Goal: Navigation & Orientation: Find specific page/section

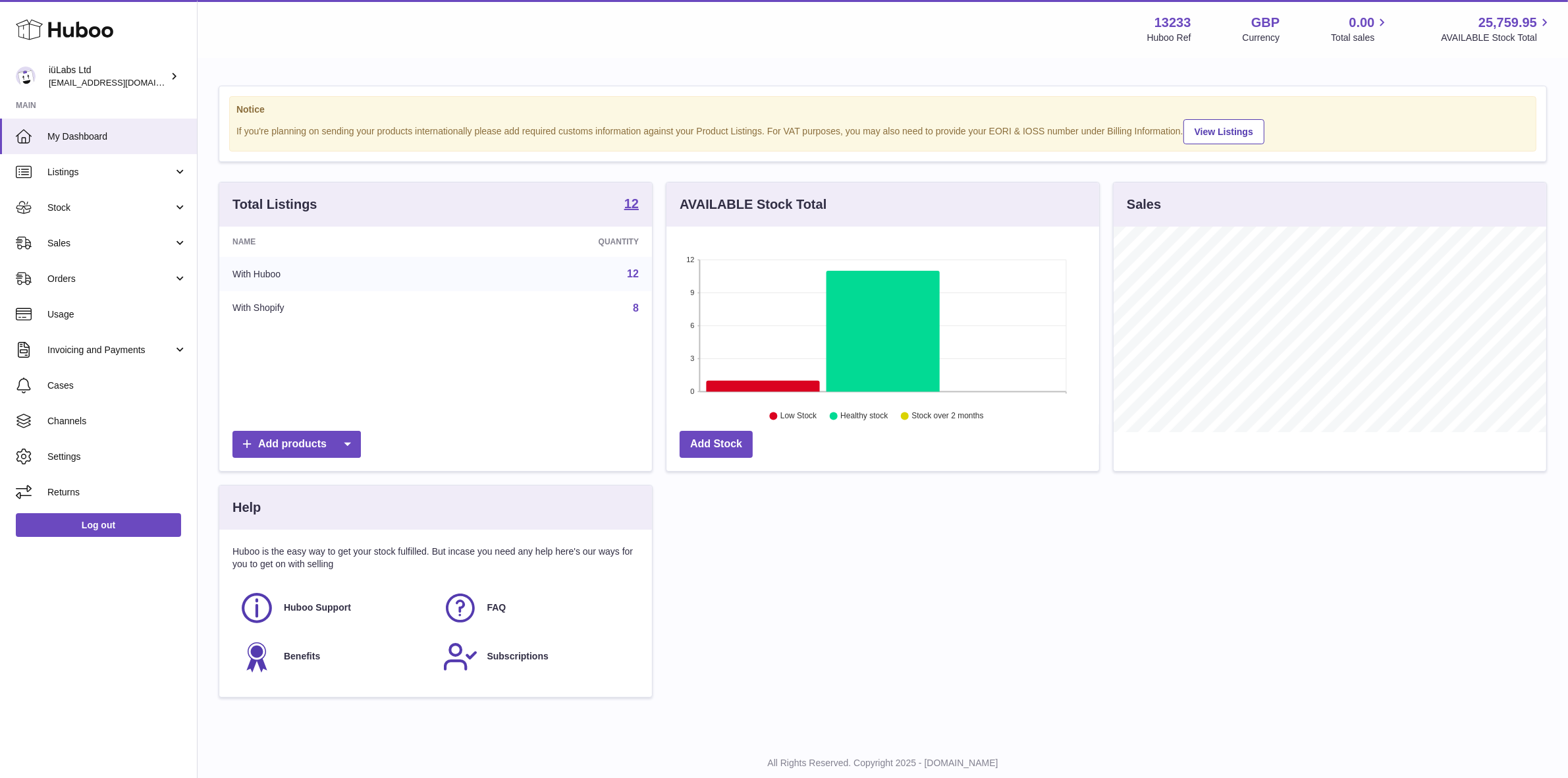
scroll to position [205, 433]
click at [110, 241] on span "Sales" at bounding box center [110, 243] width 126 height 13
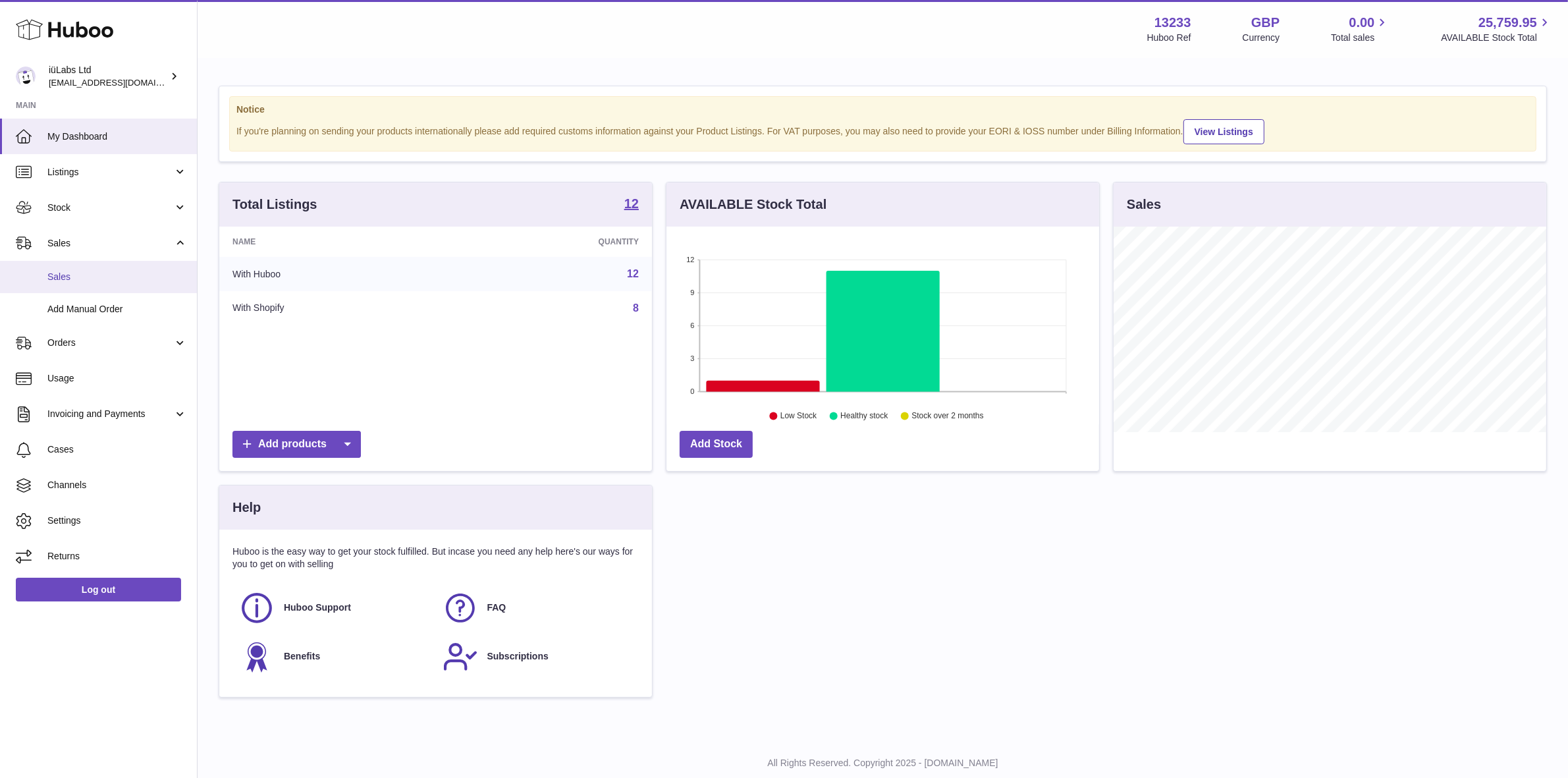
click at [129, 275] on span "Sales" at bounding box center [117, 276] width 140 height 13
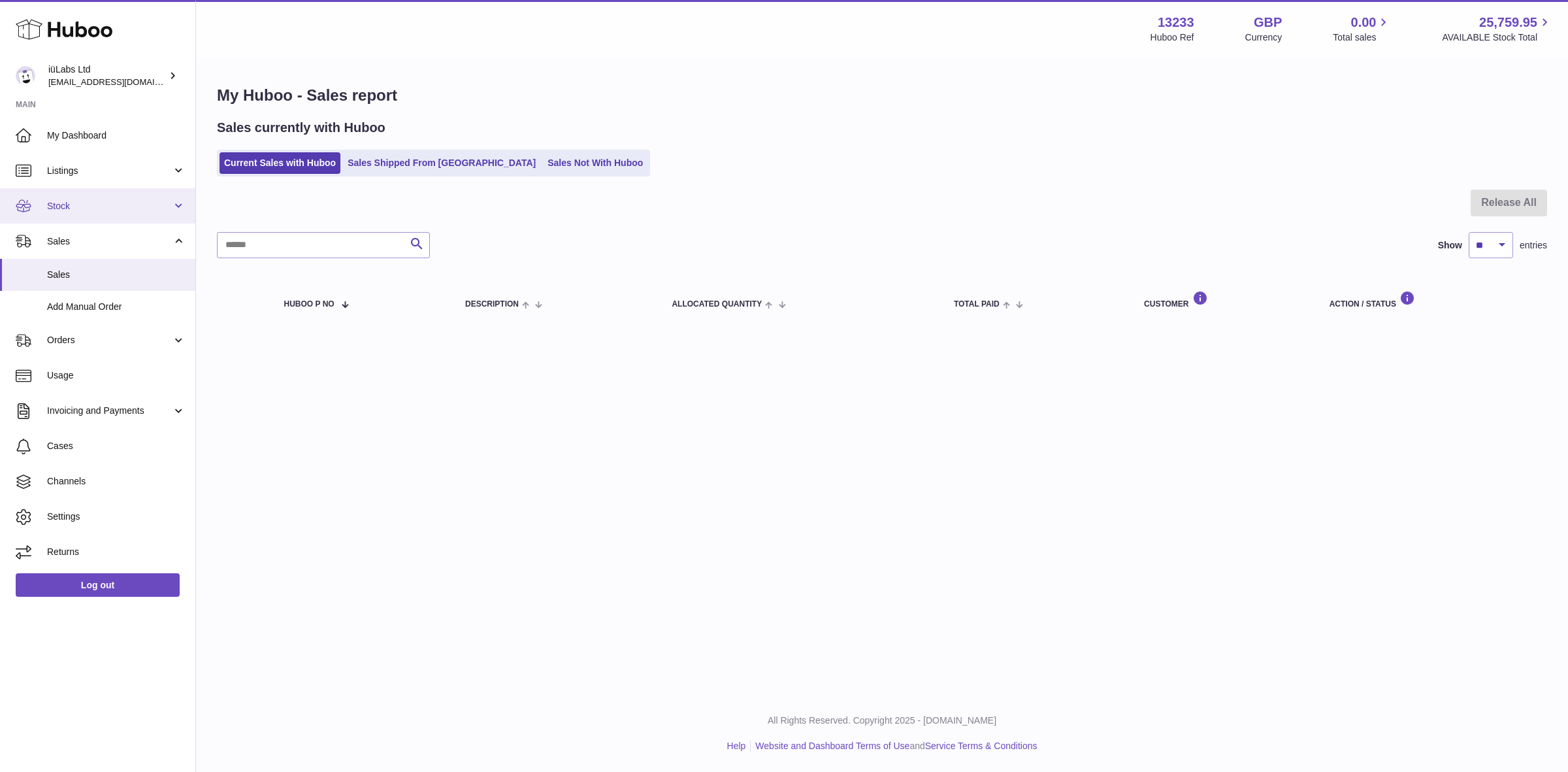
click at [108, 206] on span "Stock" at bounding box center [109, 206] width 125 height 13
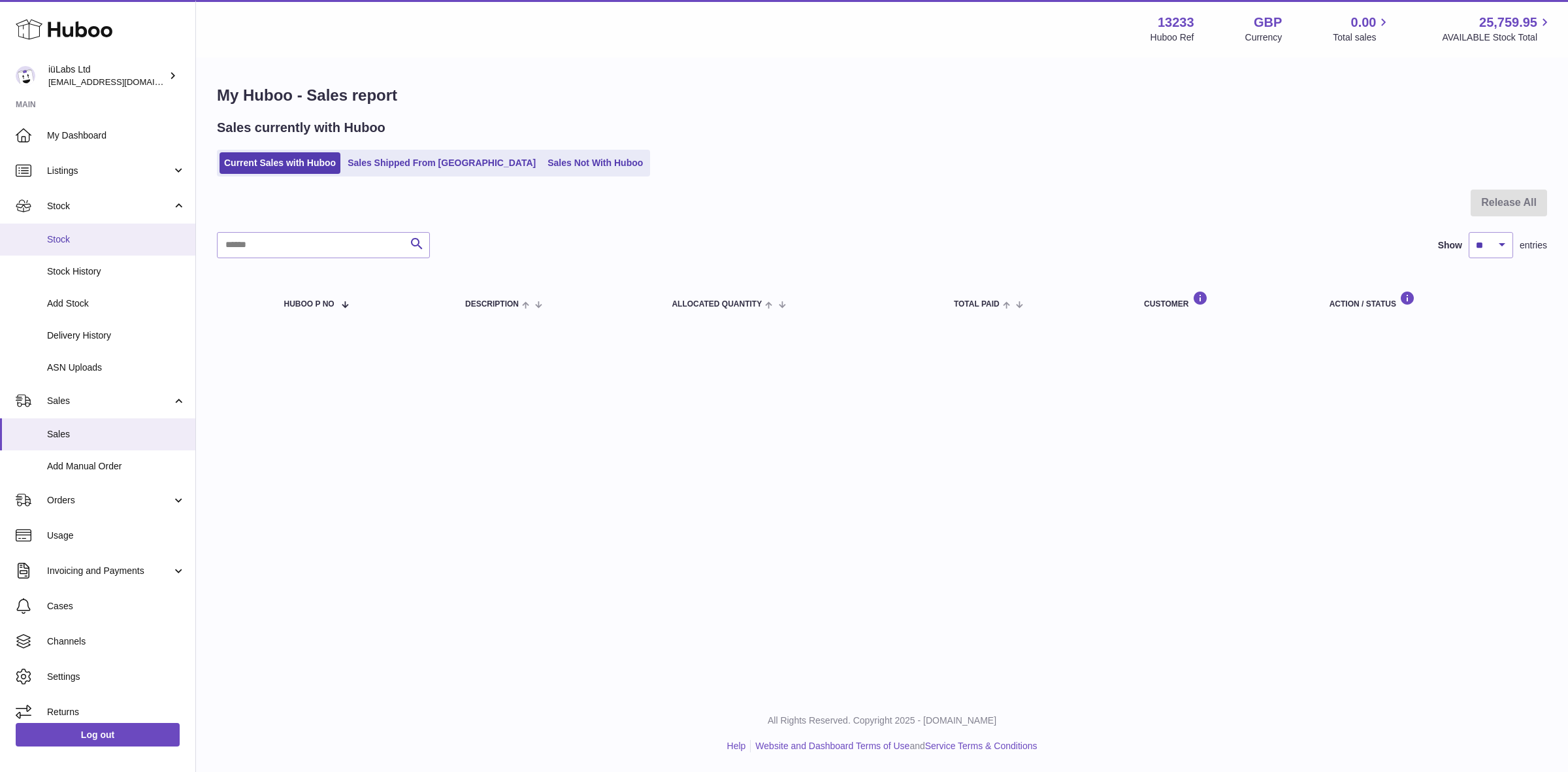
click at [106, 247] on link "Stock" at bounding box center [97, 239] width 195 height 32
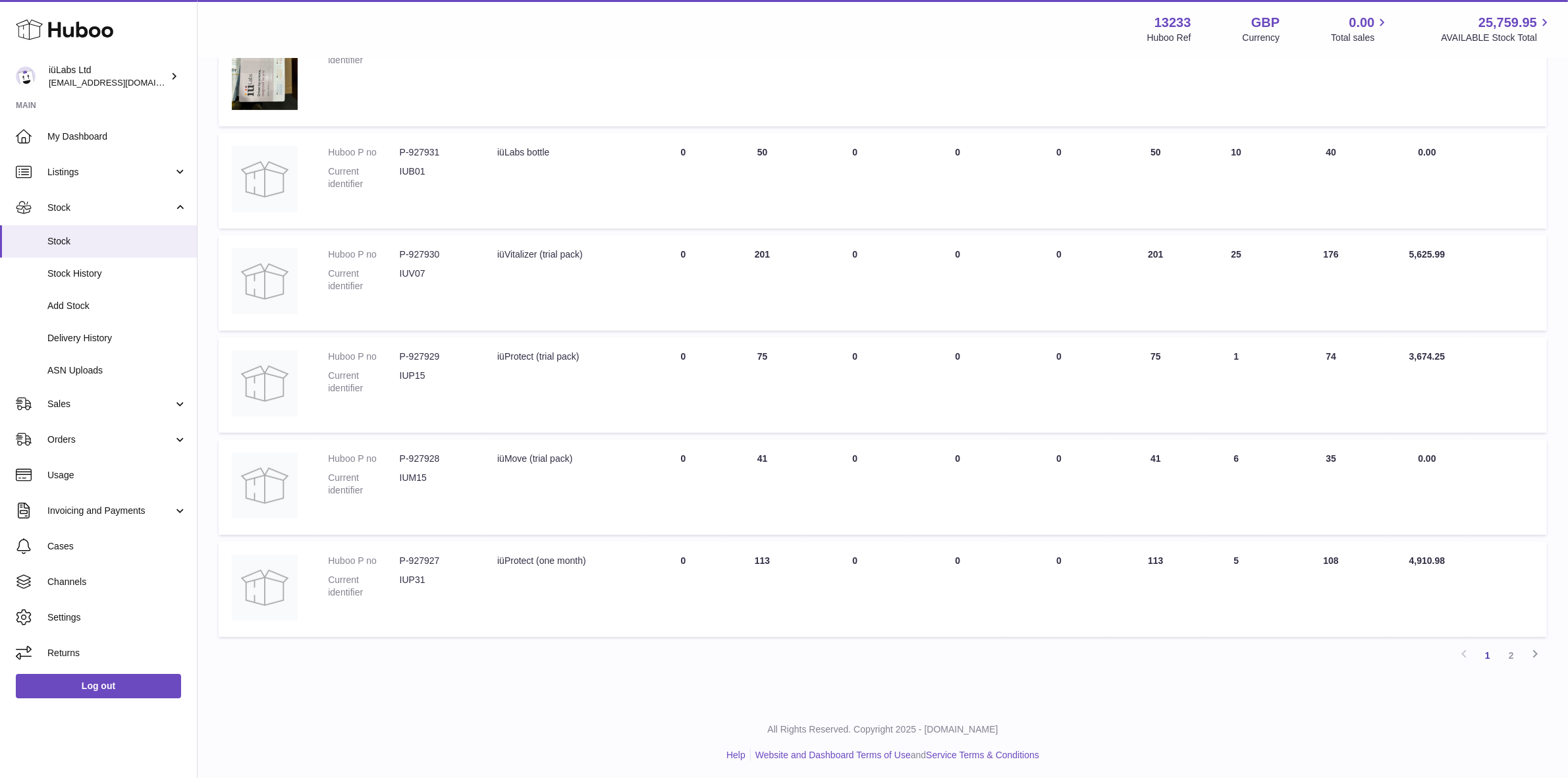
scroll to position [739, 0]
click at [1512, 654] on link "2" at bounding box center [1512, 652] width 24 height 24
